Goal: Information Seeking & Learning: Learn about a topic

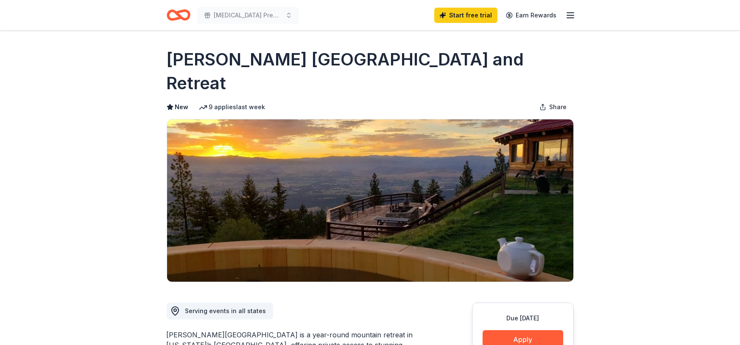
click at [569, 16] on icon "button" at bounding box center [571, 15] width 10 height 10
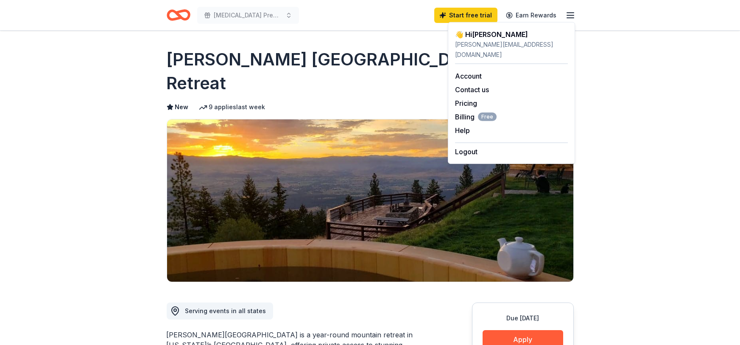
click at [570, 13] on icon "button" at bounding box center [571, 15] width 10 height 10
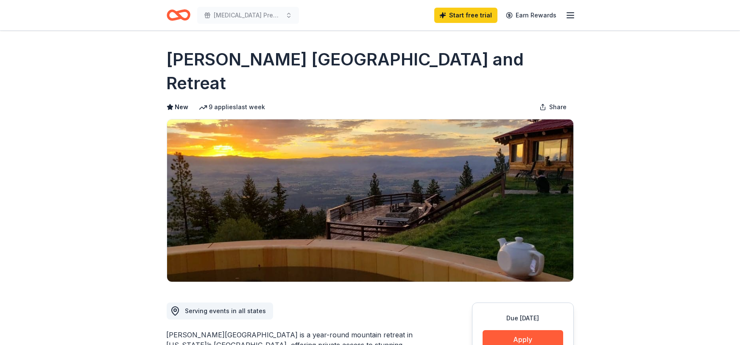
click at [570, 13] on icon "button" at bounding box center [571, 15] width 10 height 10
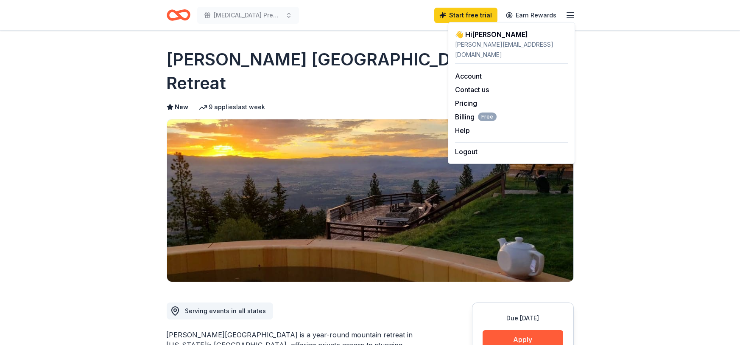
click at [570, 13] on icon "button" at bounding box center [571, 15] width 10 height 10
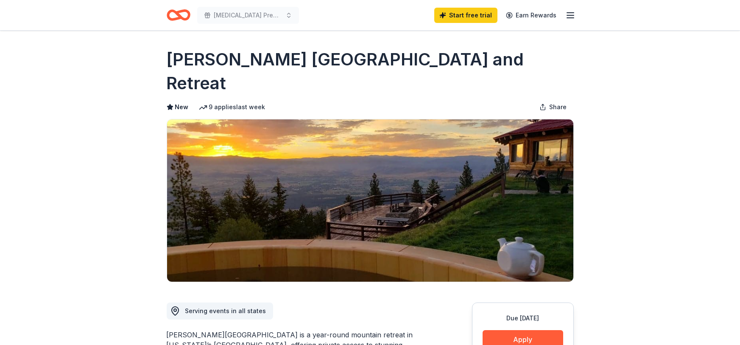
click at [176, 18] on icon "Home" at bounding box center [174, 15] width 13 height 8
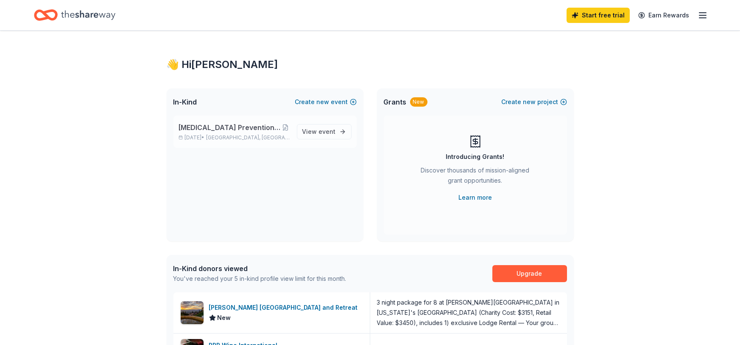
click at [236, 133] on div "Cancer Prevention Benefit for Jamie Miller Nov 01, 2025 • Milwaukee, WI" at bounding box center [235, 131] width 112 height 19
click at [703, 15] on line "button" at bounding box center [703, 15] width 7 height 0
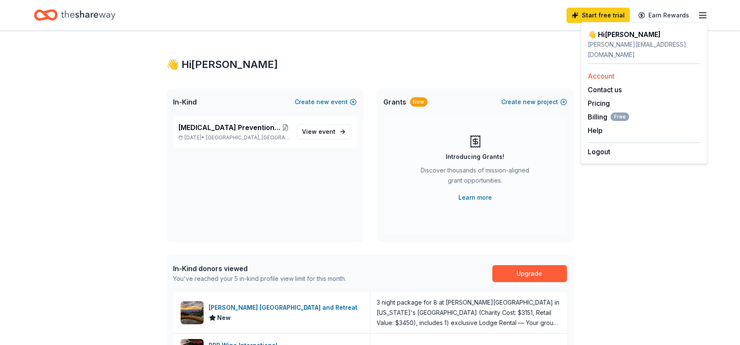
click at [613, 72] on link "Account" at bounding box center [601, 76] width 27 height 8
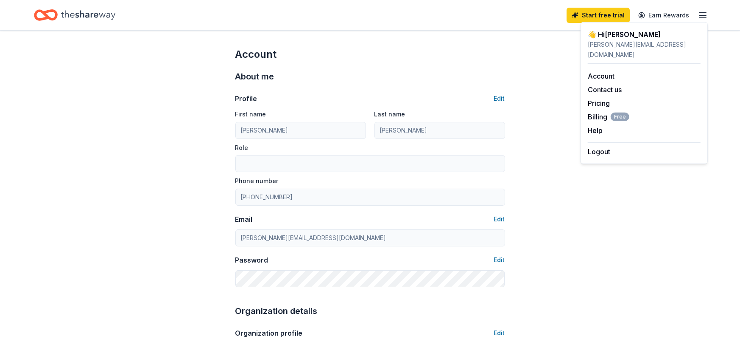
click at [56, 22] on icon "Home" at bounding box center [46, 15] width 24 height 20
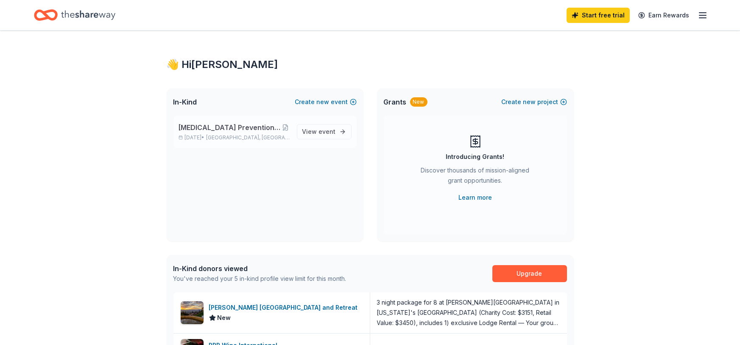
click at [240, 141] on div "Cancer Prevention Benefit for Jamie Miller Nov 01, 2025 • Milwaukee, WI View ev…" at bounding box center [265, 131] width 183 height 32
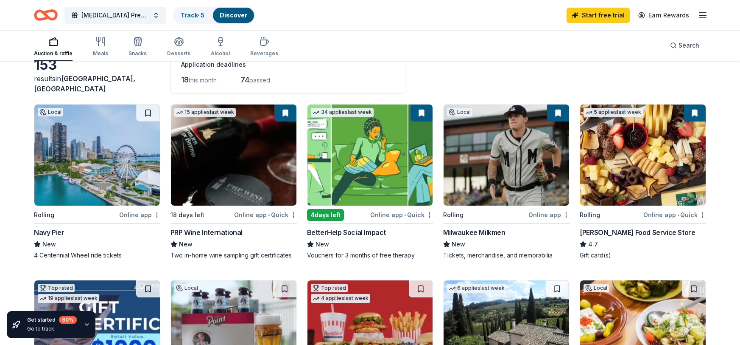
scroll to position [73, 0]
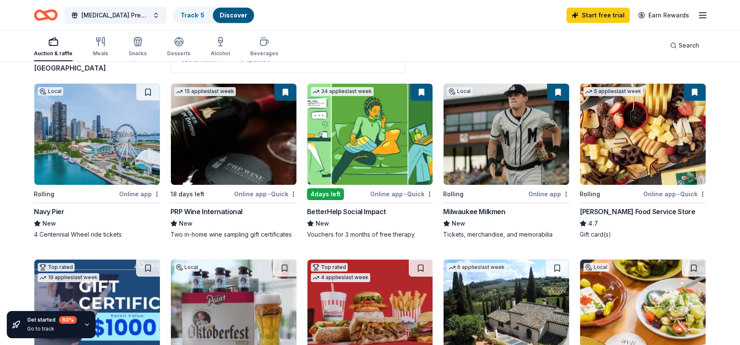
click at [274, 113] on img at bounding box center [234, 134] width 126 height 101
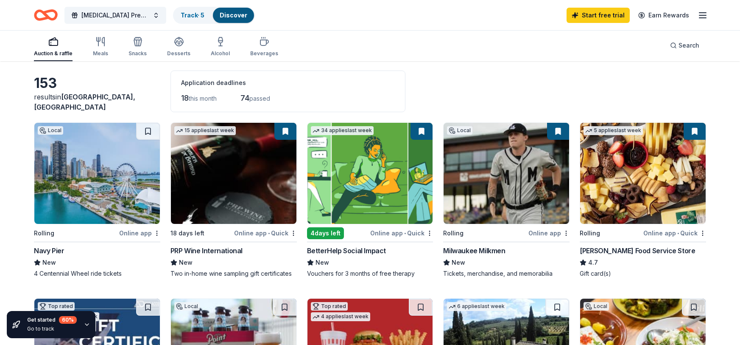
scroll to position [0, 0]
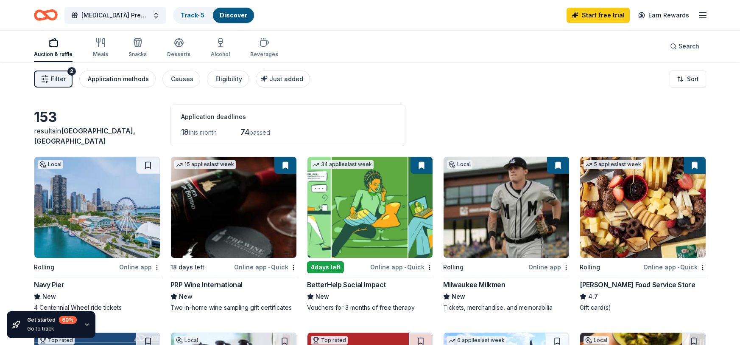
click at [134, 82] on div "Application methods" at bounding box center [118, 79] width 61 height 10
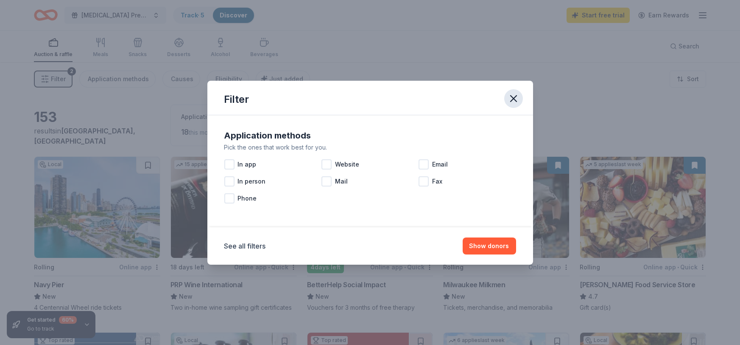
click at [513, 95] on icon "button" at bounding box center [514, 98] width 12 height 12
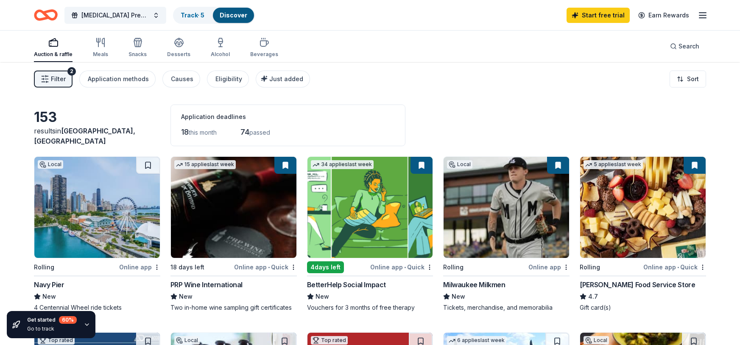
click at [50, 51] on div "Auction & raffle" at bounding box center [53, 54] width 39 height 7
click at [67, 79] on button "Filter 2" at bounding box center [53, 78] width 39 height 17
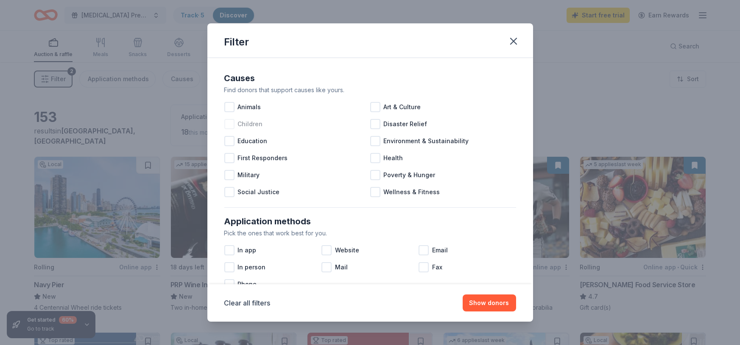
click at [228, 122] on div at bounding box center [229, 124] width 10 height 10
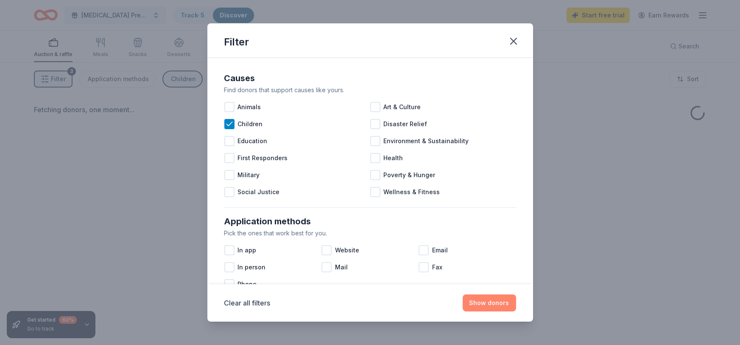
click at [495, 303] on button "Show donors" at bounding box center [489, 302] width 53 height 17
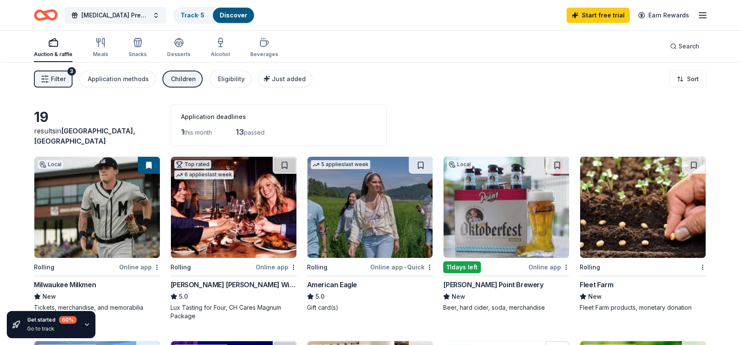
click at [68, 77] on button "Filter 3" at bounding box center [53, 78] width 39 height 17
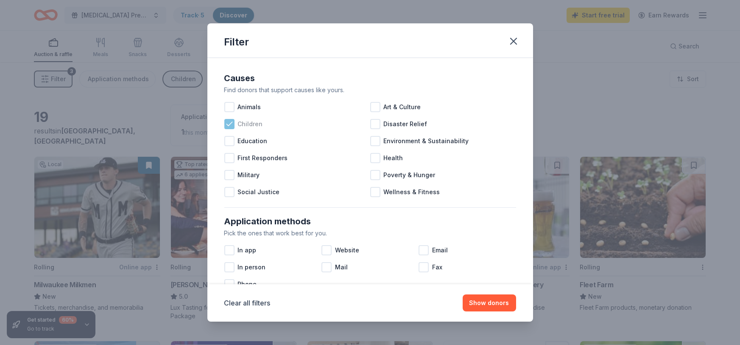
click at [230, 124] on icon at bounding box center [229, 124] width 8 height 8
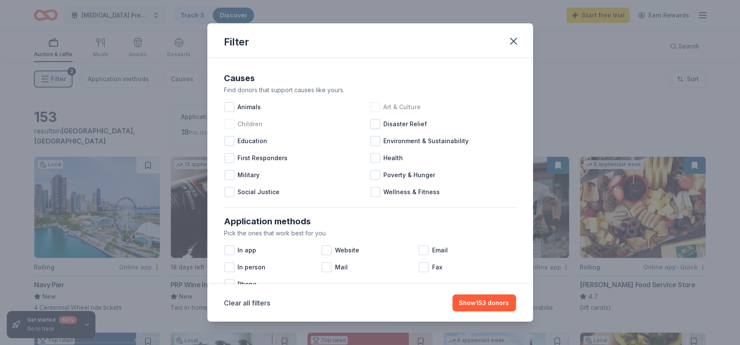
click at [373, 105] on div at bounding box center [375, 107] width 10 height 10
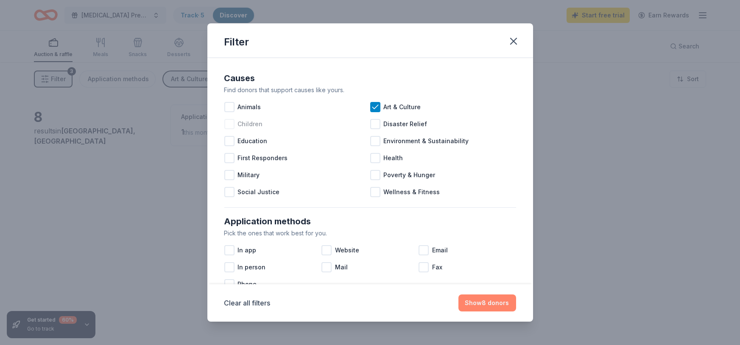
click at [485, 303] on button "Show 8 donors" at bounding box center [488, 302] width 58 height 17
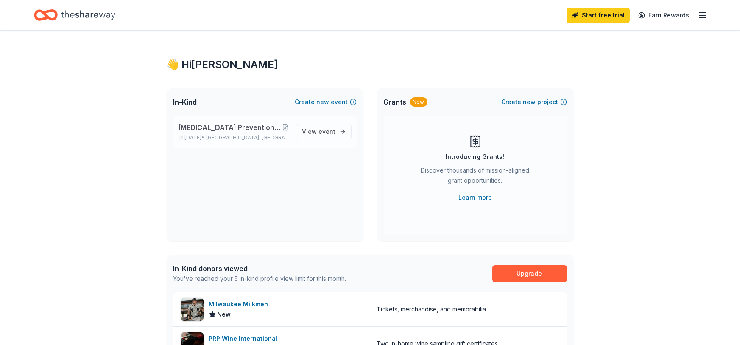
click at [223, 128] on span "[MEDICAL_DATA] Prevention Benefit for [PERSON_NAME]" at bounding box center [230, 127] width 103 height 10
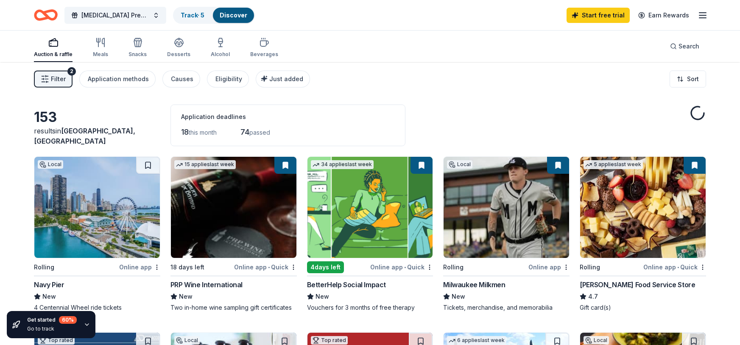
click at [42, 79] on icon "button" at bounding box center [45, 79] width 8 height 8
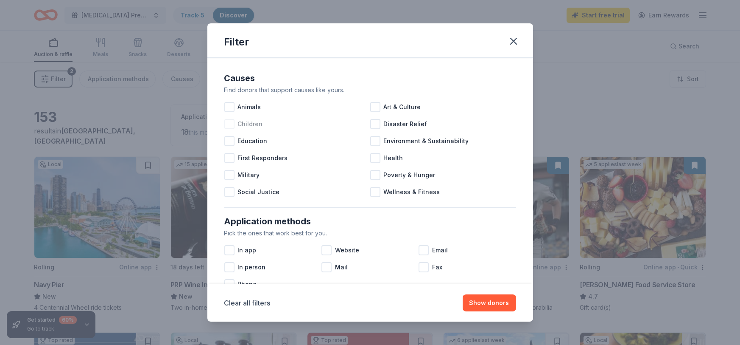
click at [233, 126] on div at bounding box center [229, 124] width 10 height 10
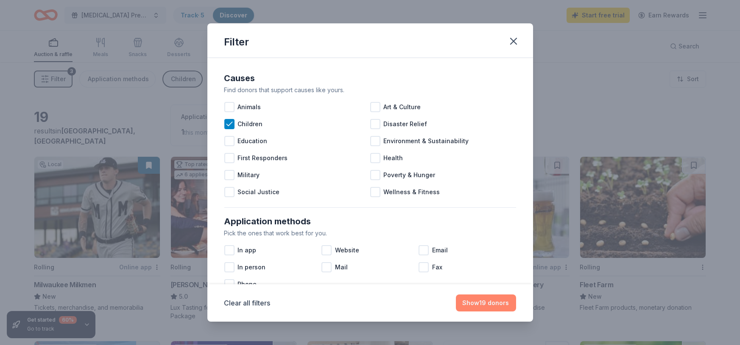
click at [497, 304] on button "Show 19 donors" at bounding box center [486, 302] width 60 height 17
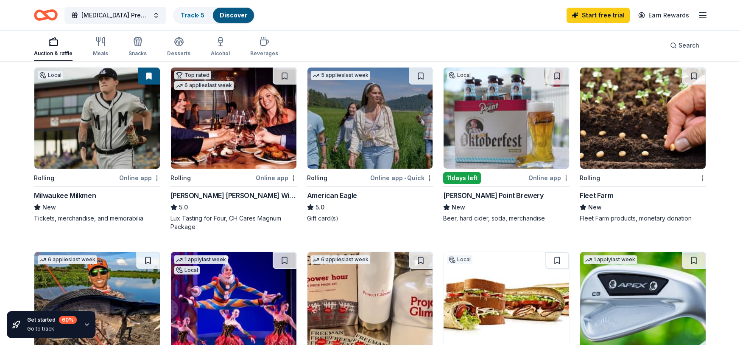
scroll to position [38, 0]
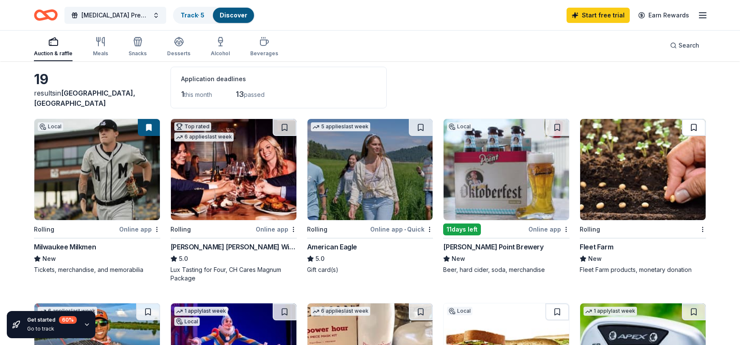
click at [697, 131] on button at bounding box center [694, 127] width 24 height 17
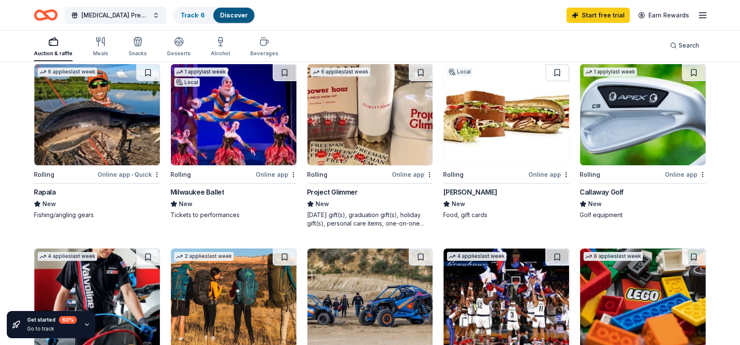
scroll to position [276, 0]
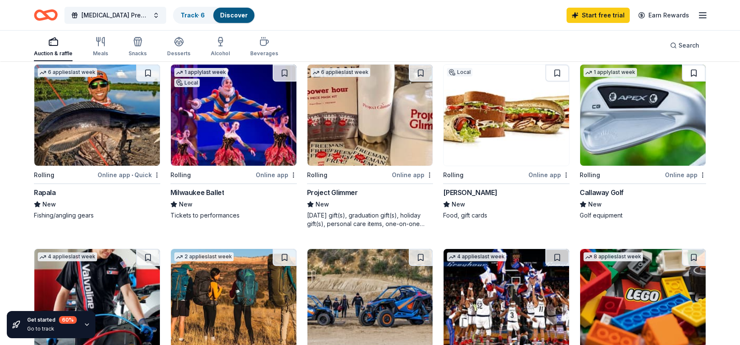
click at [694, 72] on button at bounding box center [694, 72] width 24 height 17
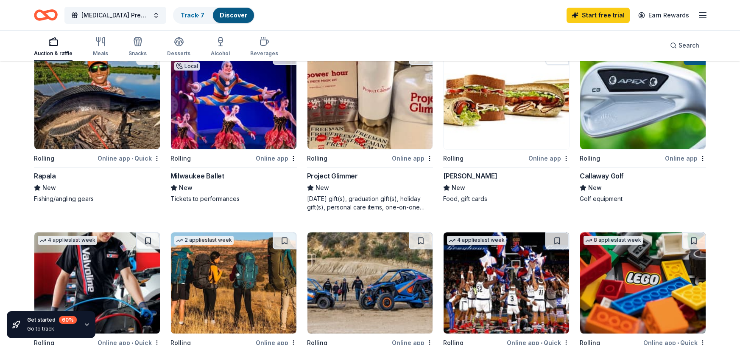
scroll to position [375, 0]
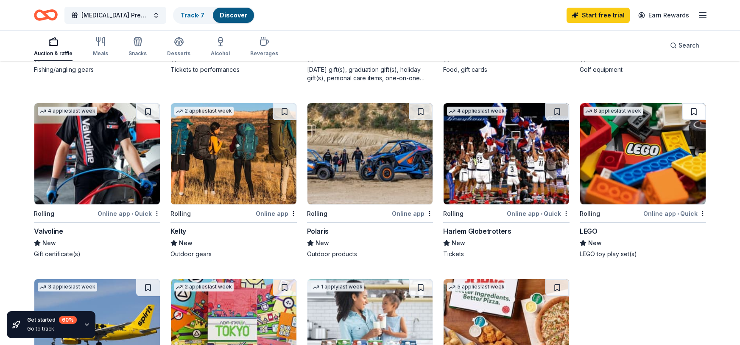
click at [695, 111] on button at bounding box center [694, 111] width 24 height 17
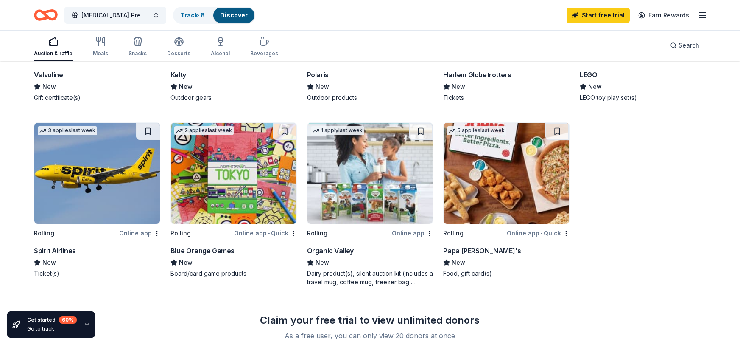
scroll to position [573, 0]
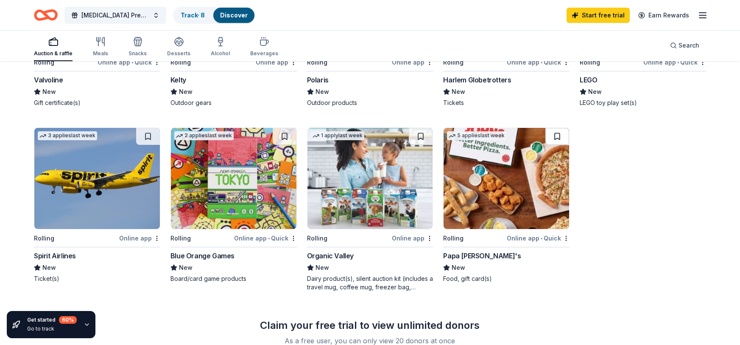
click at [559, 133] on button at bounding box center [558, 136] width 24 height 17
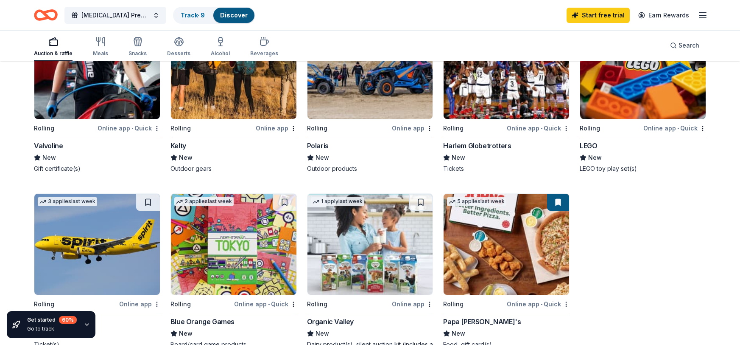
scroll to position [381, 0]
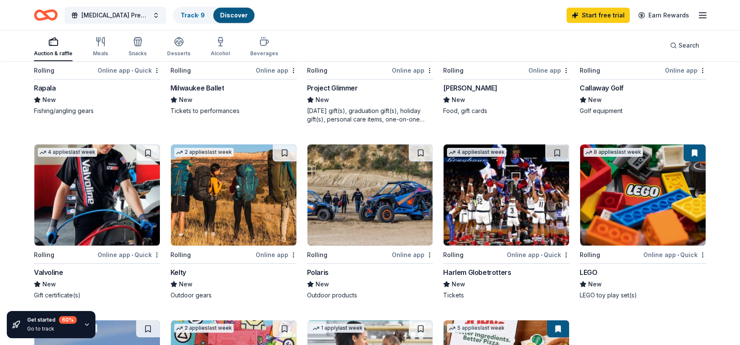
click at [146, 151] on button at bounding box center [148, 152] width 24 height 17
click at [423, 151] on button at bounding box center [421, 152] width 24 height 17
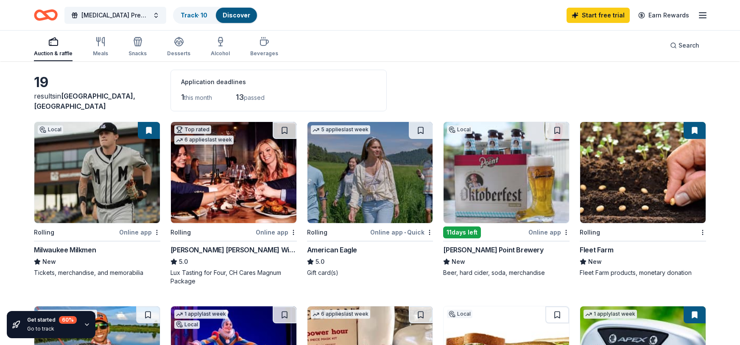
scroll to position [0, 0]
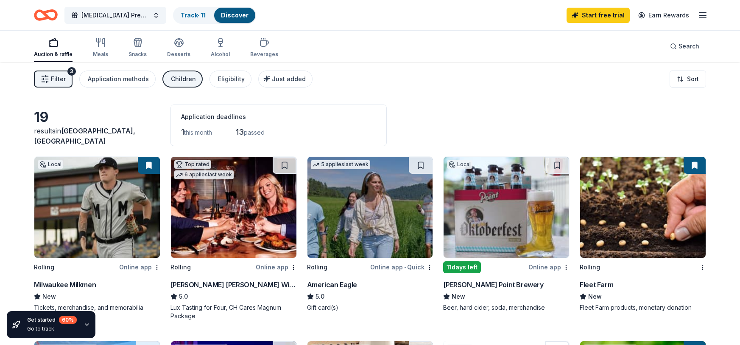
click at [67, 75] on button "Filter 3" at bounding box center [53, 78] width 39 height 17
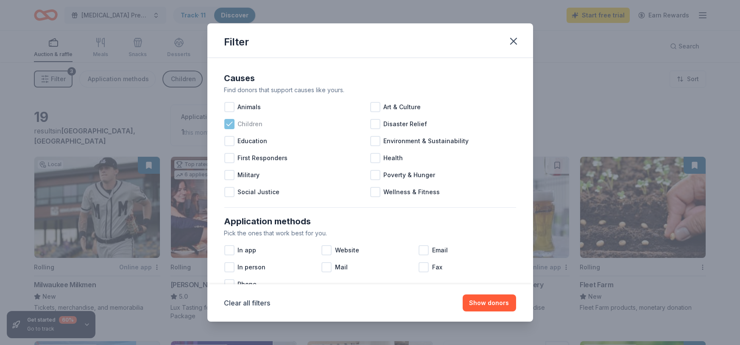
click at [230, 125] on icon at bounding box center [229, 124] width 8 height 8
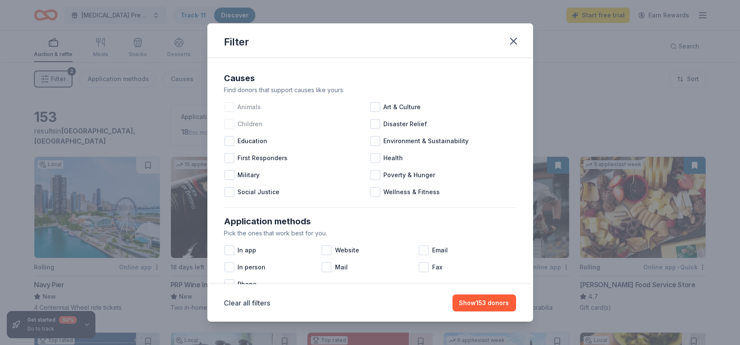
click at [229, 107] on div at bounding box center [229, 107] width 10 height 10
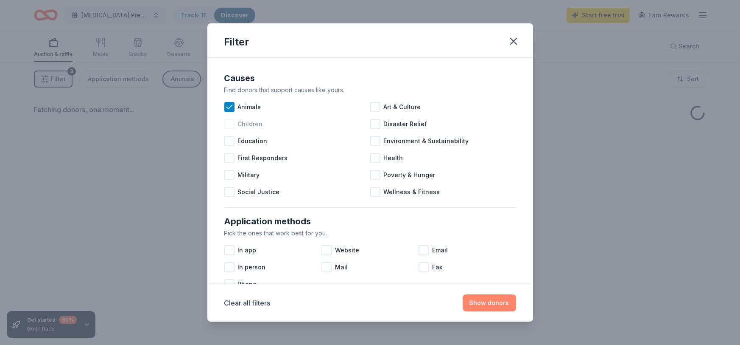
click at [471, 299] on button "Show donors" at bounding box center [489, 302] width 53 height 17
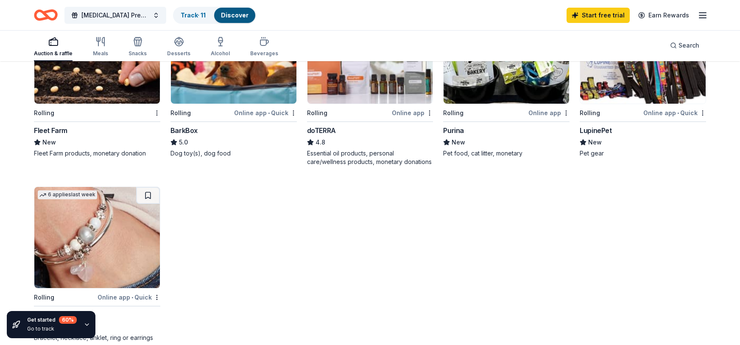
scroll to position [81, 0]
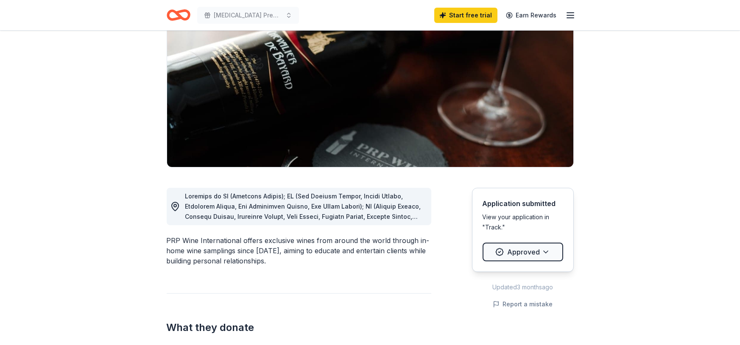
scroll to position [97, 0]
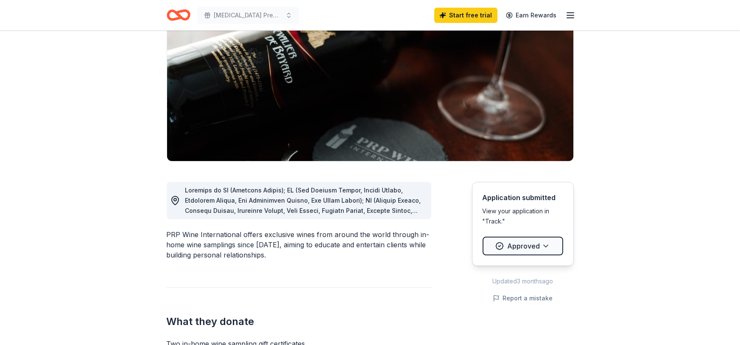
click at [492, 216] on div "View your application in "Track."" at bounding box center [523, 216] width 81 height 20
click at [545, 248] on html "Cancer Prevention Benefit for Jamie Miller Start free trial Earn Rewards Due in…" at bounding box center [370, 75] width 740 height 345
click at [512, 266] on div "Update status..." at bounding box center [514, 265] width 58 height 15
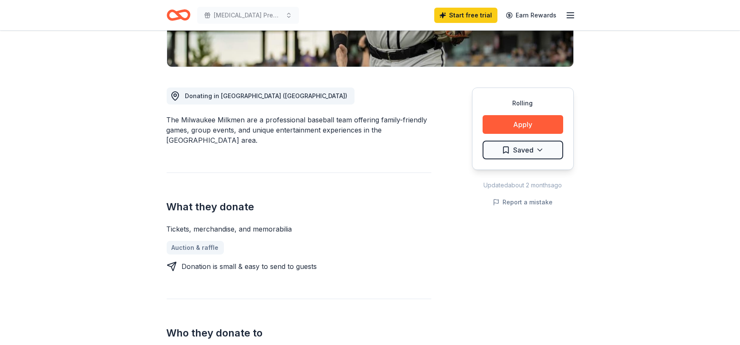
scroll to position [190, 0]
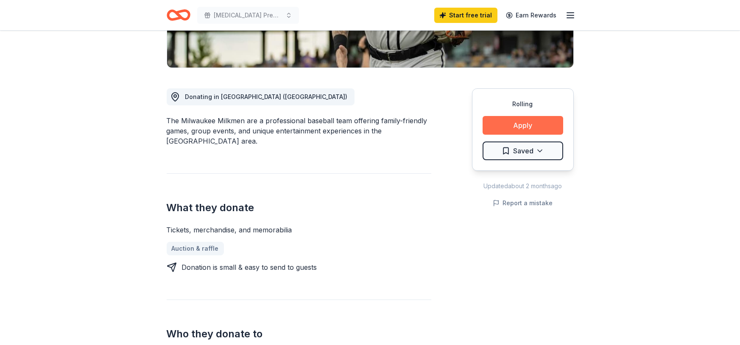
click at [524, 123] on button "Apply" at bounding box center [523, 125] width 81 height 19
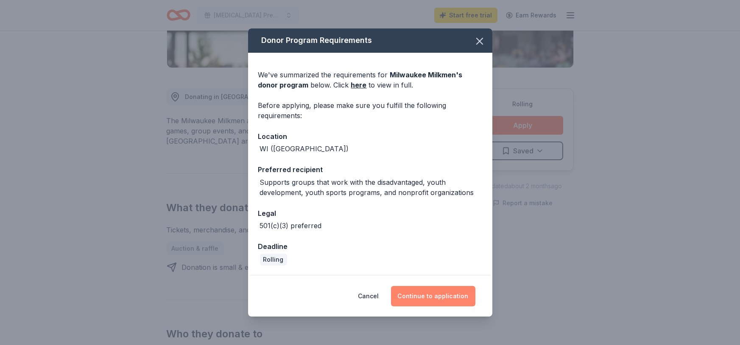
click at [453, 303] on button "Continue to application" at bounding box center [433, 296] width 84 height 20
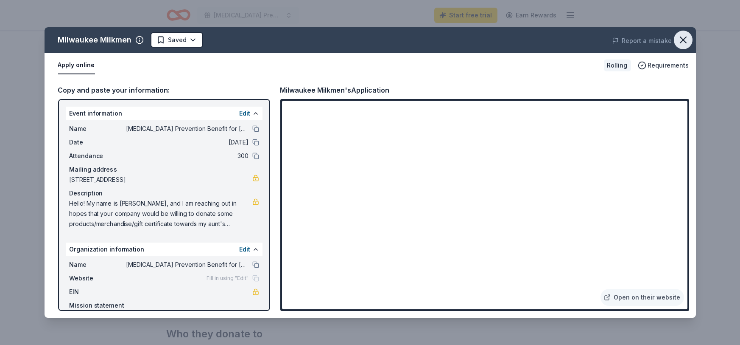
click at [682, 39] on icon "button" at bounding box center [684, 40] width 12 height 12
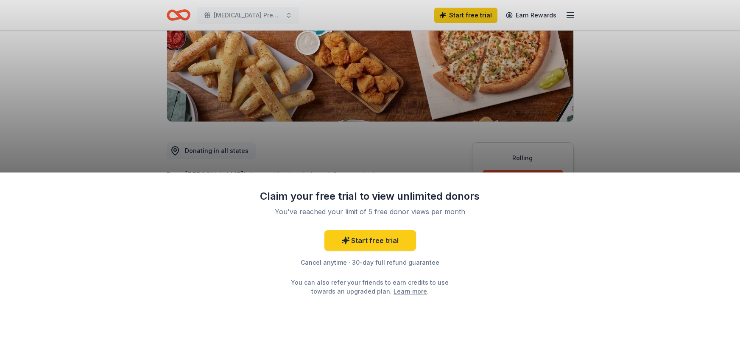
scroll to position [193, 0]
